Goal: Task Accomplishment & Management: Manage account settings

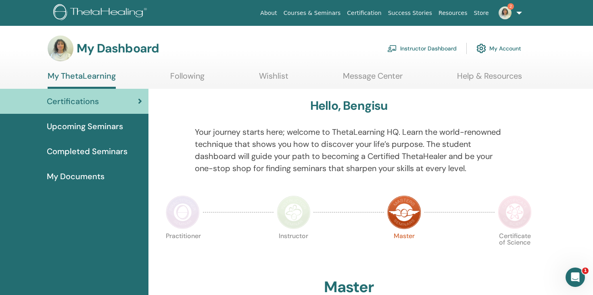
click at [432, 52] on link "Instructor Dashboard" at bounding box center [421, 49] width 69 height 18
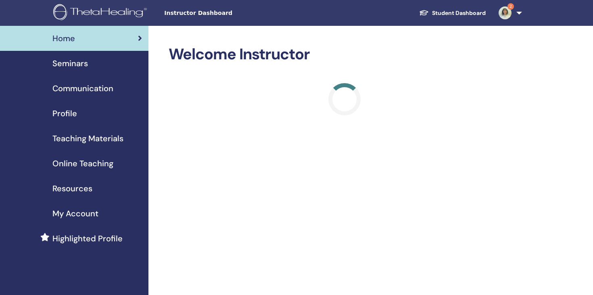
click at [100, 63] on div "Seminars" at bounding box center [73, 63] width 135 height 12
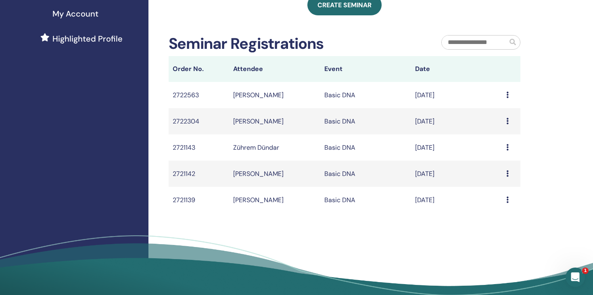
scroll to position [2, 0]
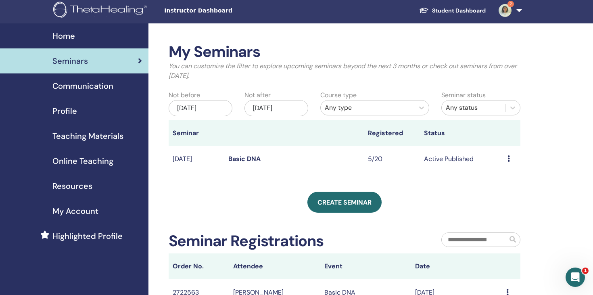
click at [241, 162] on link "Basic DNA" at bounding box center [244, 158] width 32 height 8
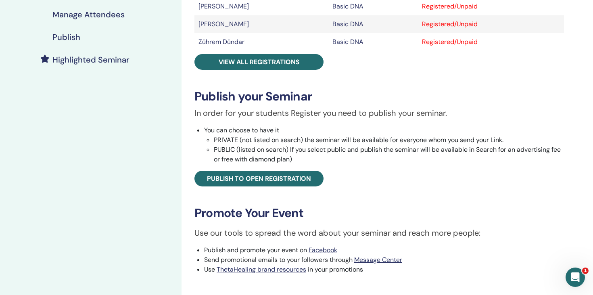
scroll to position [173, 0]
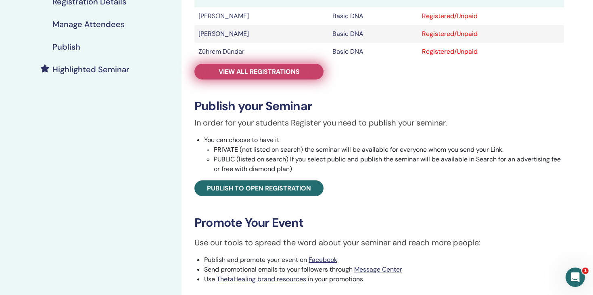
click at [255, 78] on link "View all registrations" at bounding box center [258, 72] width 129 height 16
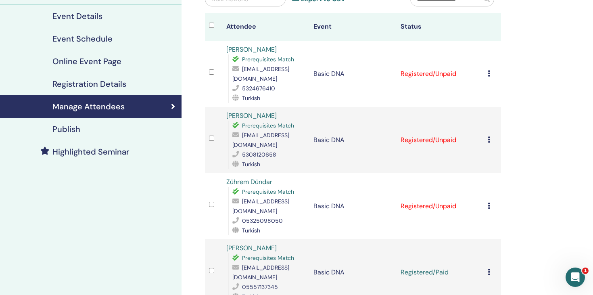
scroll to position [85, 0]
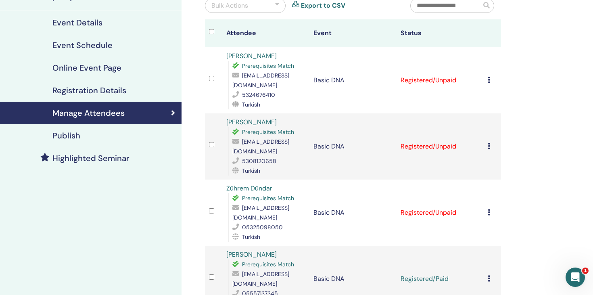
click at [488, 212] on icon at bounding box center [488, 212] width 2 height 6
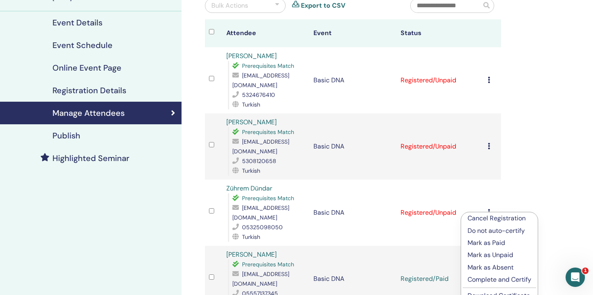
click at [502, 244] on p "Mark as Paid" at bounding box center [499, 243] width 64 height 10
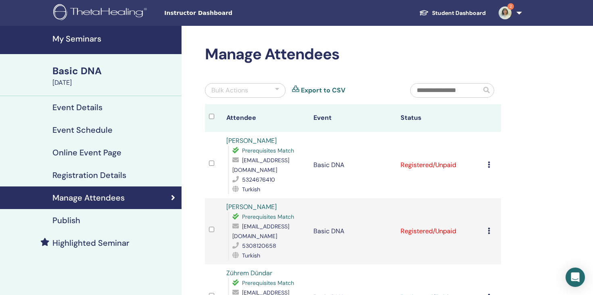
click at [488, 165] on icon at bounding box center [488, 164] width 2 height 6
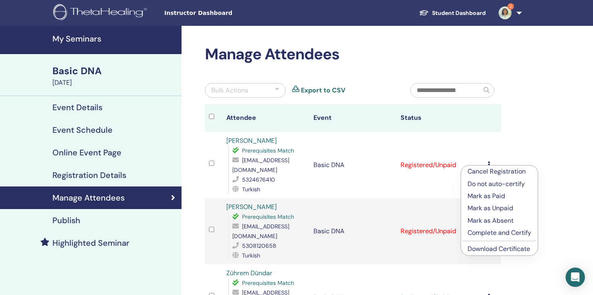
click at [491, 197] on p "Mark as Paid" at bounding box center [499, 196] width 64 height 10
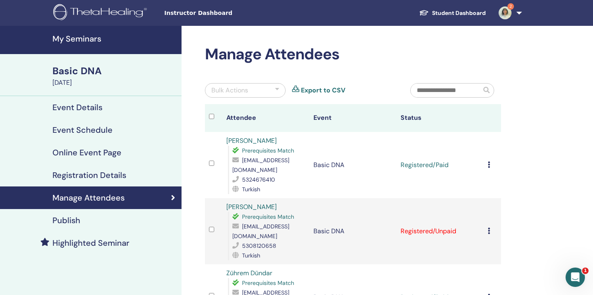
click at [492, 232] on div "Cancel Registration Do not auto-certify Mark as Paid Mark as Unpaid Mark as Abs…" at bounding box center [491, 231] width 9 height 10
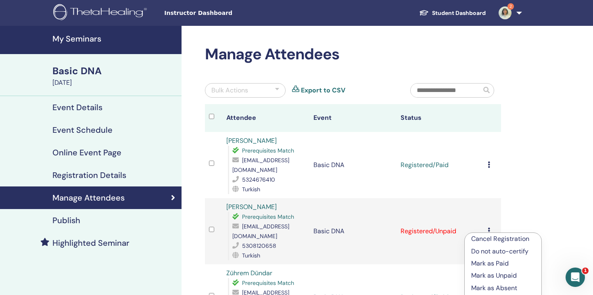
click at [489, 264] on p "Mark as Paid" at bounding box center [503, 263] width 64 height 10
